Goal: Find specific page/section: Find specific page/section

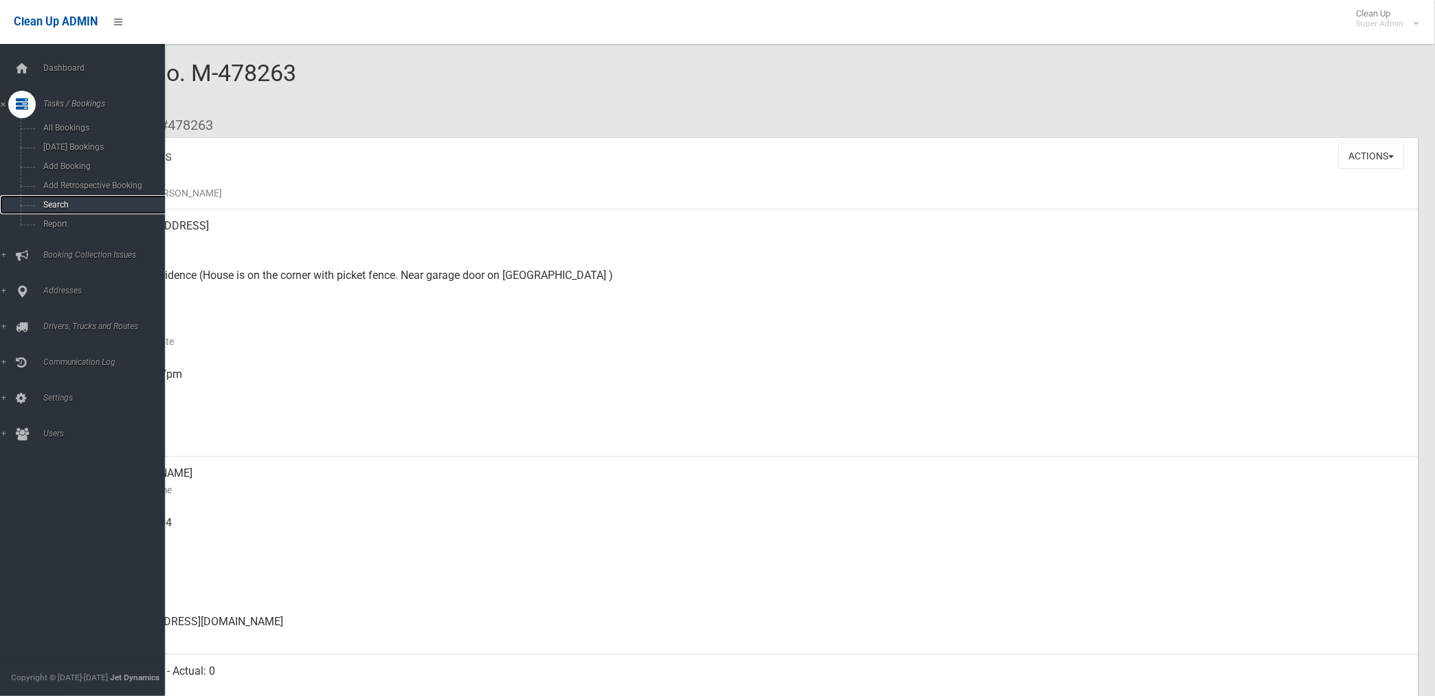
click at [51, 208] on span "Search" at bounding box center [102, 205] width 126 height 10
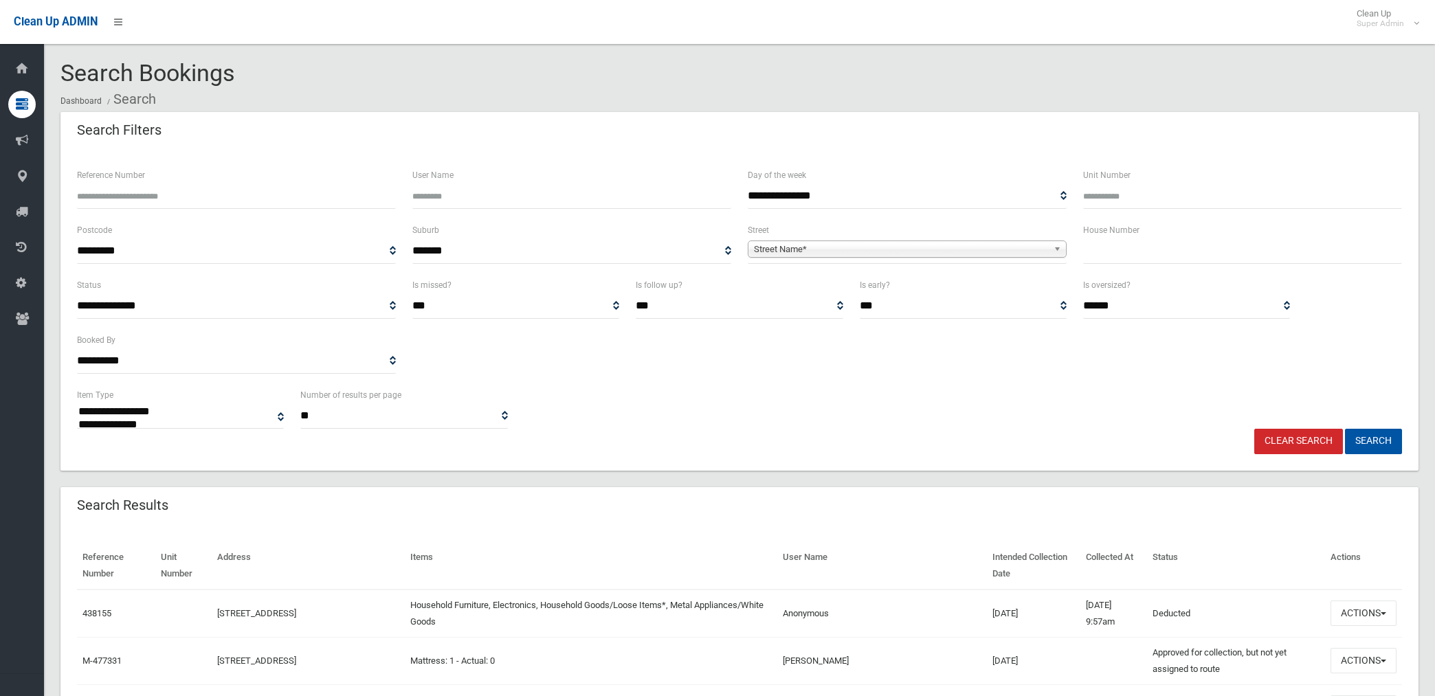
select select
click at [200, 192] on input "Reference Number" at bounding box center [236, 196] width 319 height 25
type input "******"
click at [1345, 429] on button "Search" at bounding box center [1373, 441] width 57 height 25
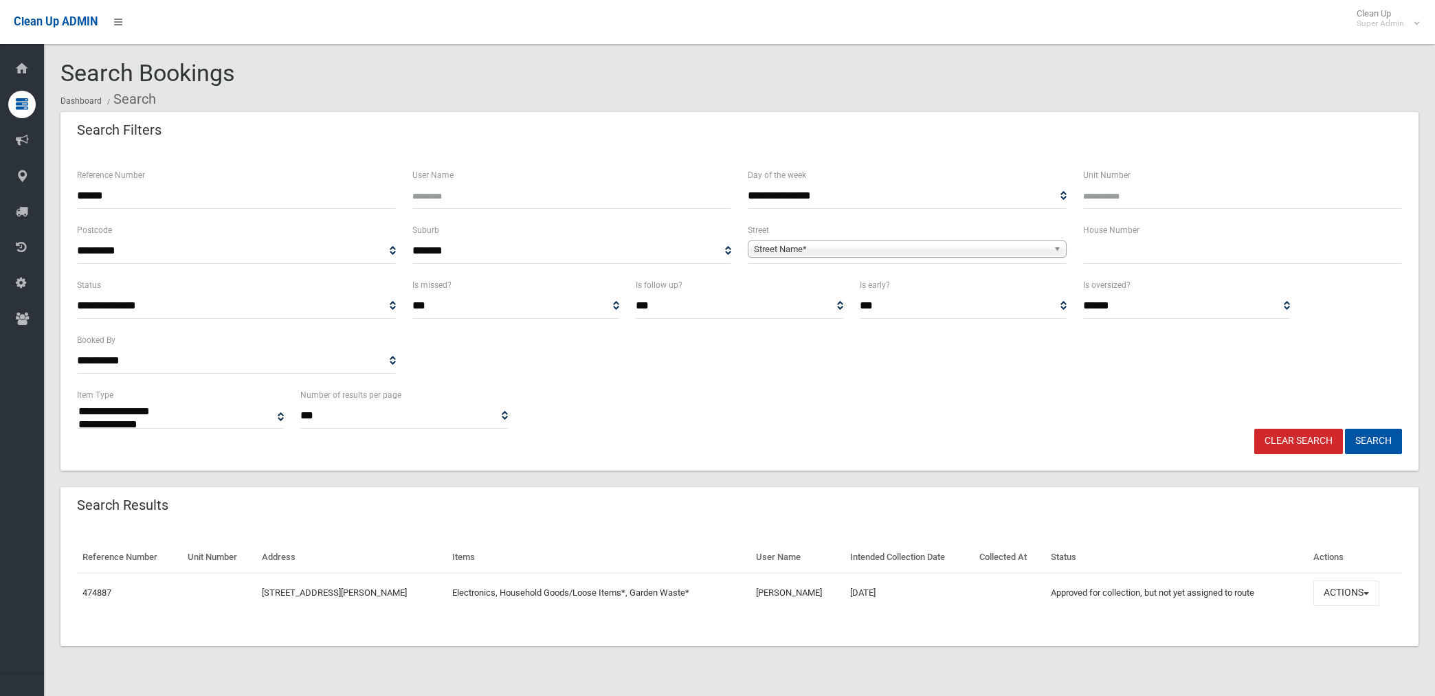
select select
